Goal: Book appointment/travel/reservation

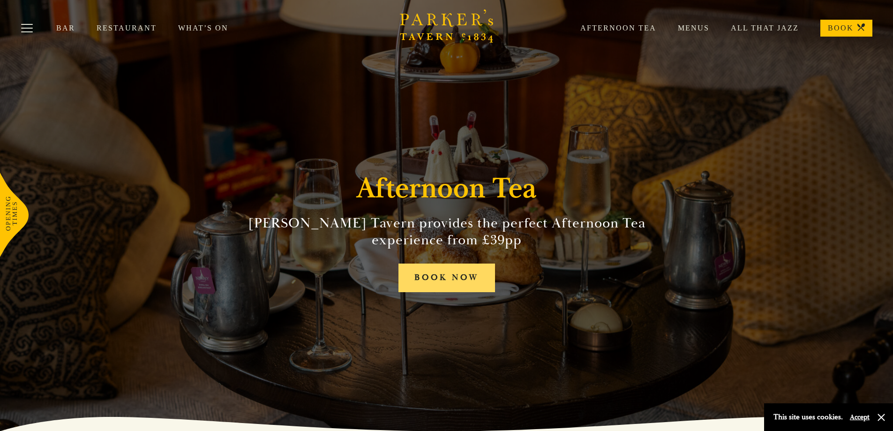
click at [472, 279] on link "BOOK NOW" at bounding box center [446, 277] width 97 height 29
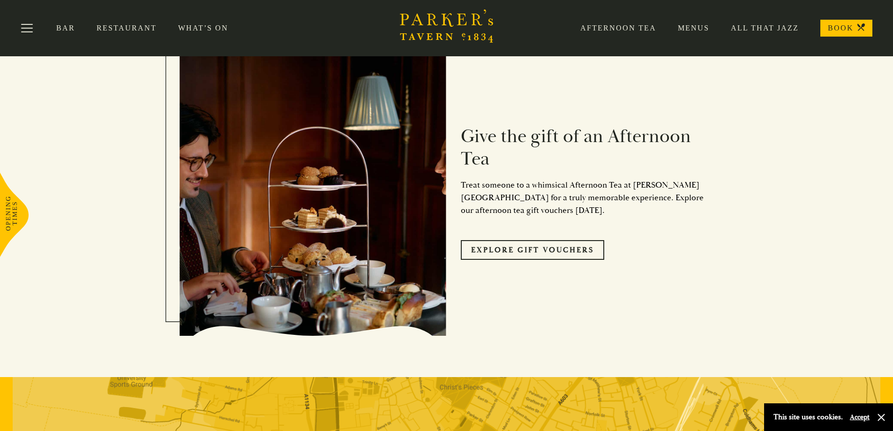
scroll to position [1499, 0]
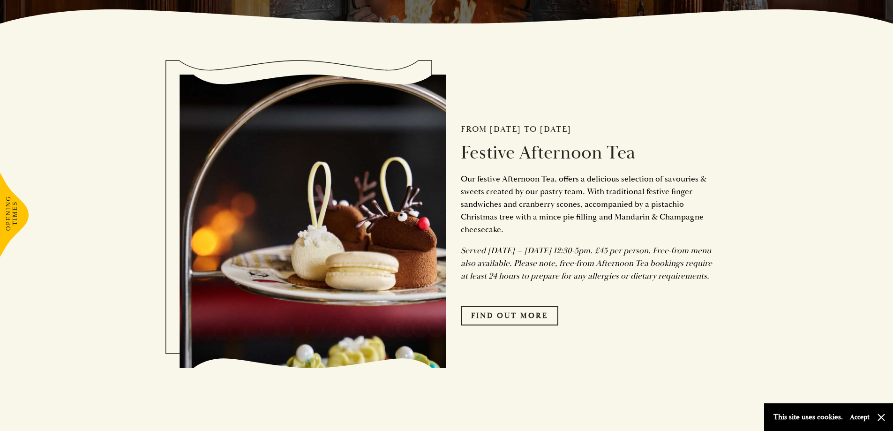
scroll to position [469, 0]
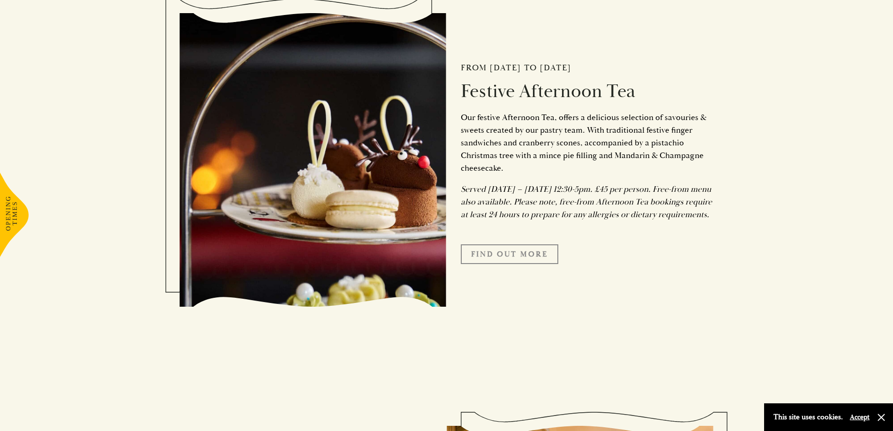
click at [507, 264] on link "FIND OUT MORE" at bounding box center [509, 254] width 97 height 20
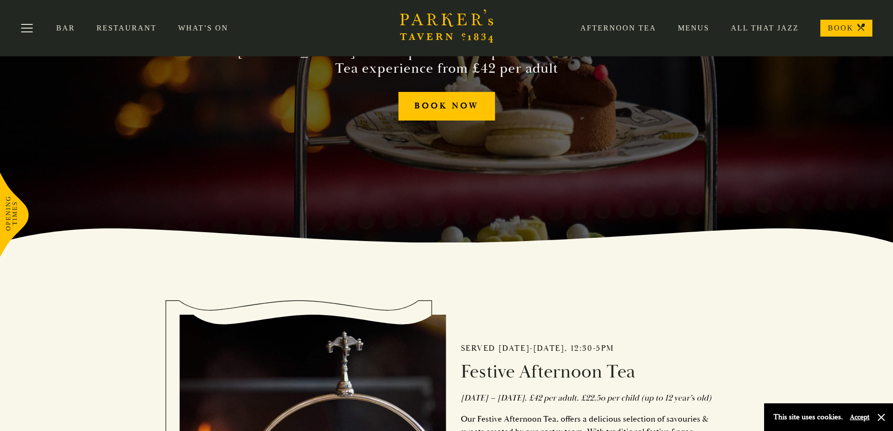
scroll to position [187, 0]
